Goal: Navigation & Orientation: Find specific page/section

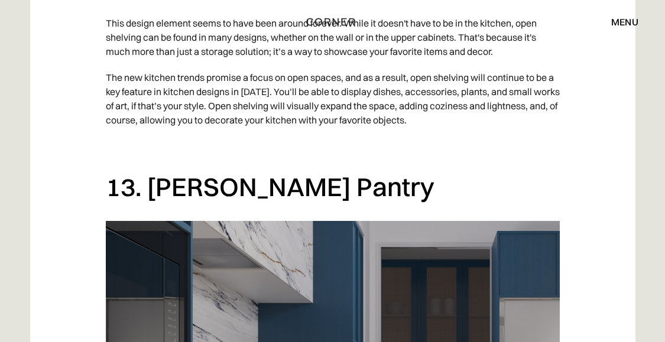
scroll to position [7368, 0]
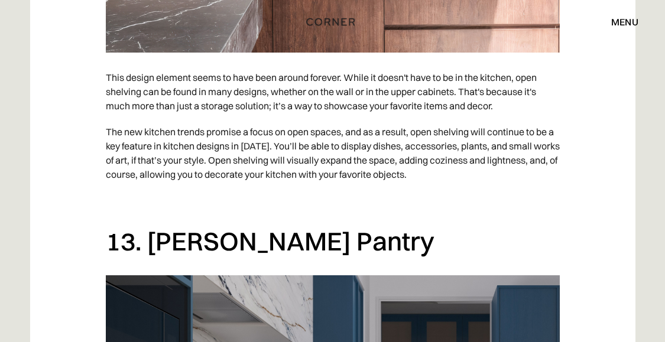
click at [628, 22] on div "menu" at bounding box center [624, 21] width 27 height 9
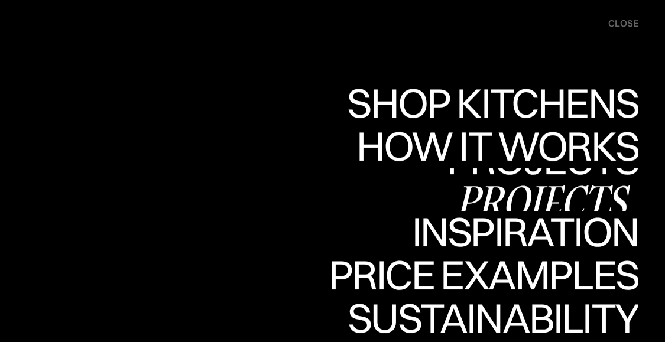
click at [595, 191] on div "Projects" at bounding box center [543, 200] width 192 height 41
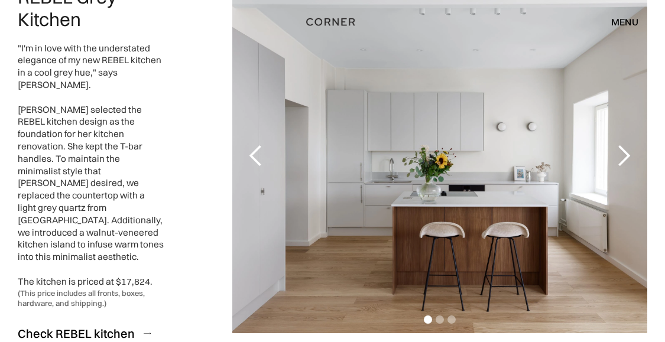
scroll to position [212, 0]
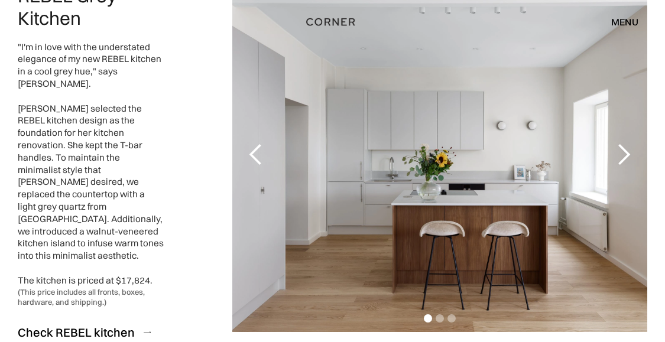
click at [619, 143] on div "next slide" at bounding box center [624, 155] width 24 height 24
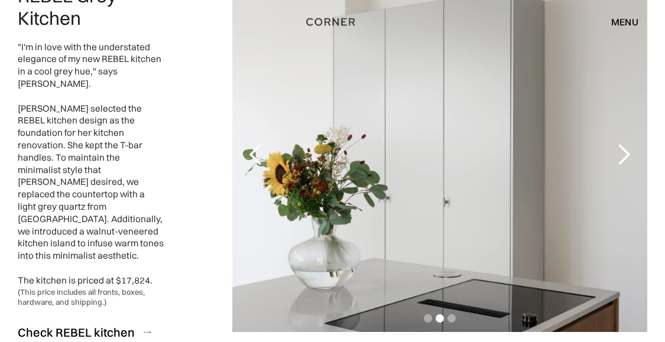
click at [619, 143] on div "next slide" at bounding box center [624, 155] width 24 height 24
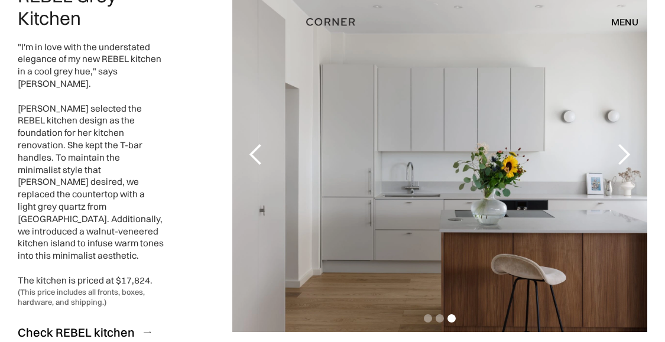
click at [619, 143] on div "next slide" at bounding box center [624, 155] width 24 height 24
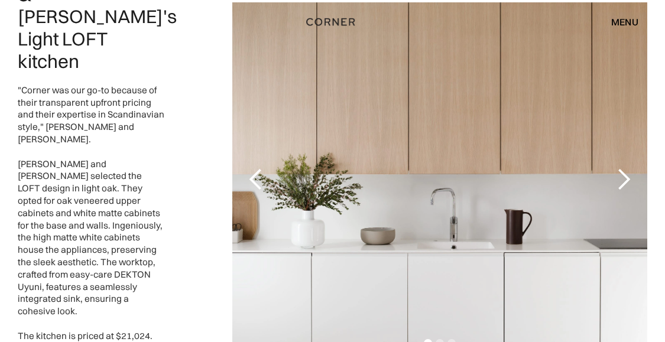
scroll to position [1103, 0]
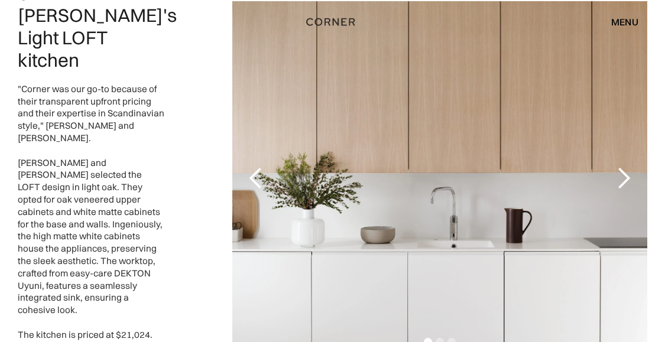
click at [621, 167] on div "next slide" at bounding box center [624, 179] width 24 height 24
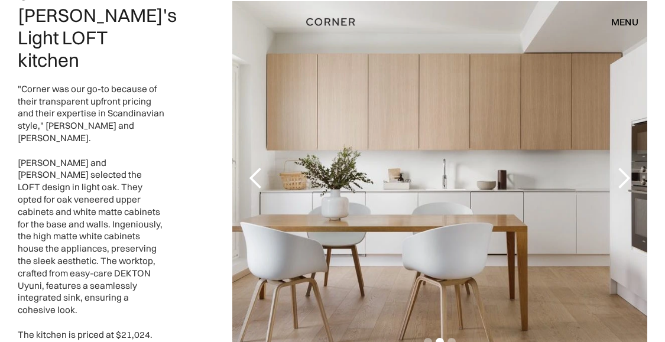
click at [621, 167] on div "next slide" at bounding box center [624, 179] width 24 height 24
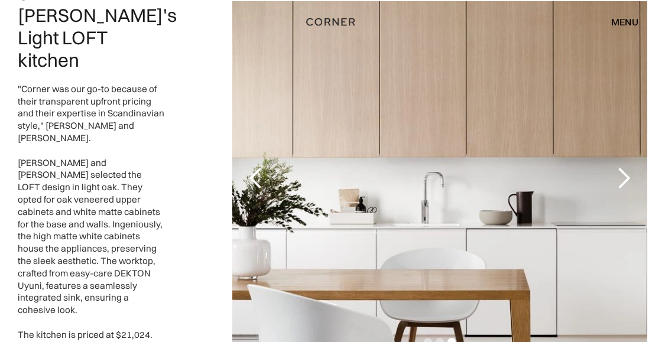
click at [621, 167] on div "next slide" at bounding box center [624, 179] width 24 height 24
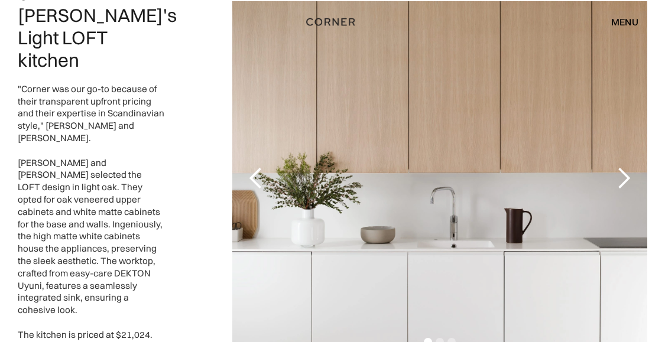
click at [621, 167] on div "next slide" at bounding box center [624, 179] width 24 height 24
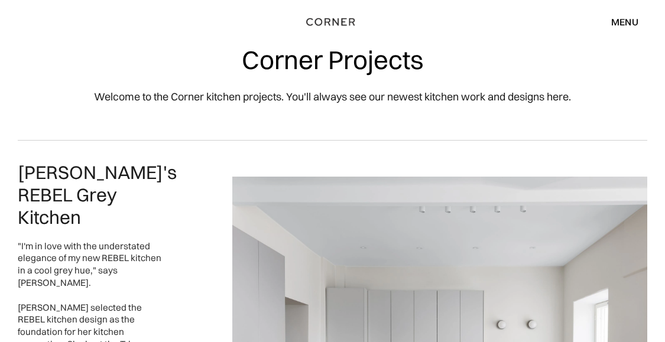
scroll to position [0, 0]
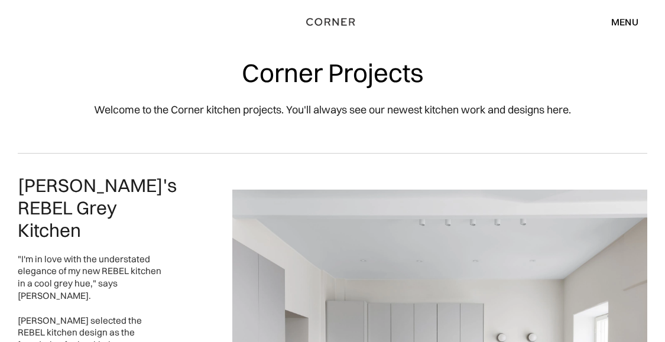
click at [629, 20] on div "menu" at bounding box center [624, 21] width 27 height 9
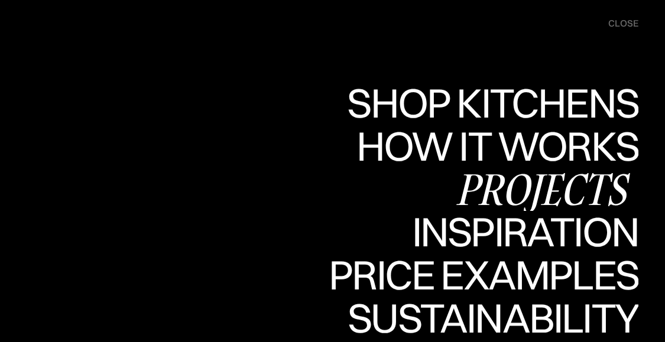
click at [588, 184] on div "Projects" at bounding box center [543, 189] width 192 height 41
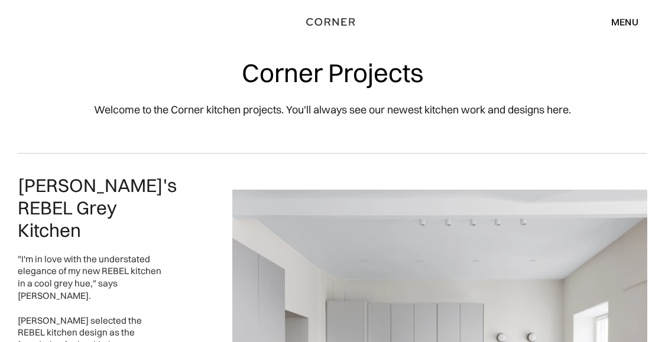
click at [627, 21] on div "menu" at bounding box center [624, 21] width 27 height 9
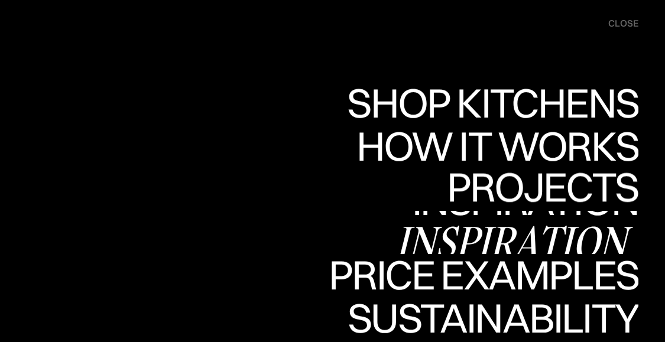
click at [577, 221] on link "Inspiration Inspiration" at bounding box center [517, 232] width 243 height 43
